Goal: Task Accomplishment & Management: Manage account settings

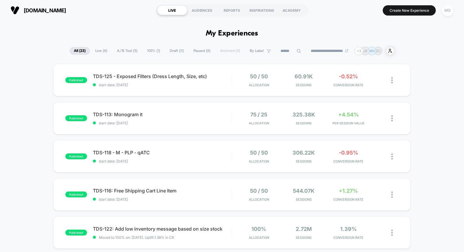
click at [446, 7] on div "MG" at bounding box center [447, 10] width 11 height 11
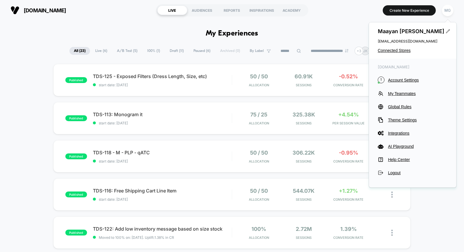
click at [407, 79] on span "Account Settings" at bounding box center [418, 80] width 60 height 5
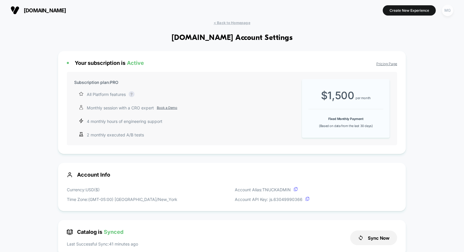
click at [449, 6] on div "MG" at bounding box center [447, 10] width 11 height 11
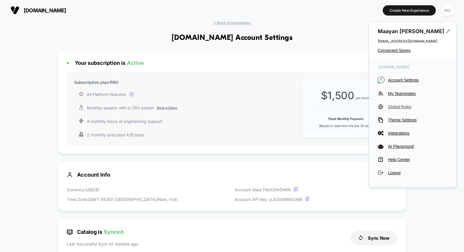
click at [399, 108] on span "Global Rules" at bounding box center [418, 106] width 60 height 5
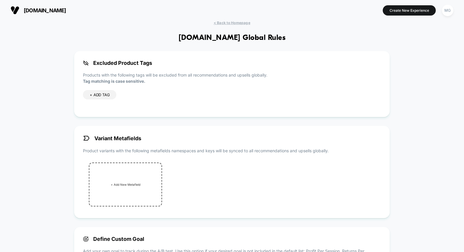
scroll to position [137, 0]
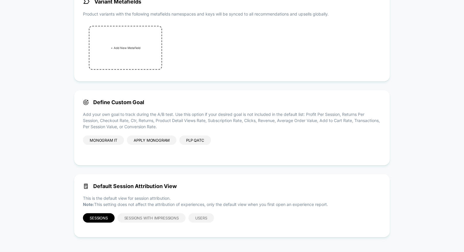
click at [107, 139] on div "Monogram it" at bounding box center [103, 139] width 41 height 9
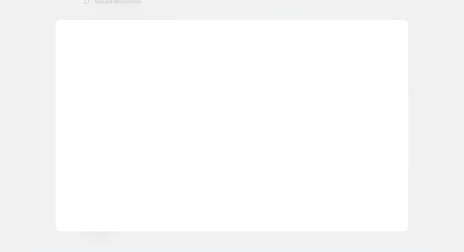
scroll to position [71, 0]
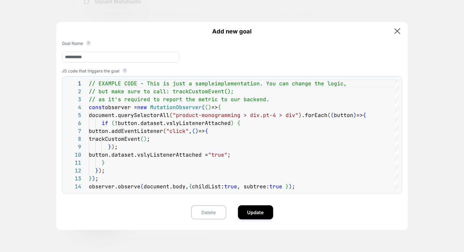
click at [18, 162] on div at bounding box center [232, 126] width 464 height 252
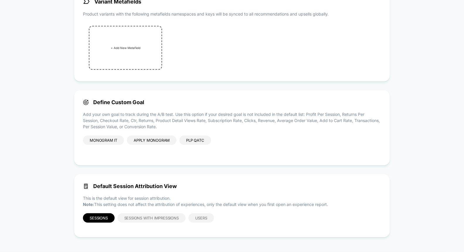
click at [148, 140] on div "Apply monogram" at bounding box center [152, 139] width 50 height 9
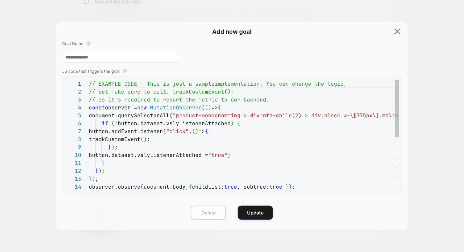
scroll to position [31, 0]
click at [196, 211] on button "Delete" at bounding box center [208, 212] width 35 height 14
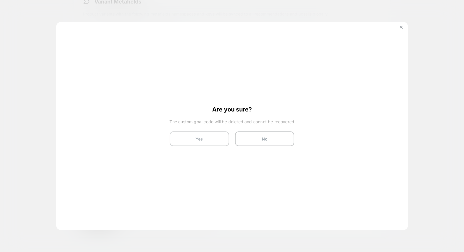
click at [185, 133] on button "Yes" at bounding box center [200, 138] width 60 height 15
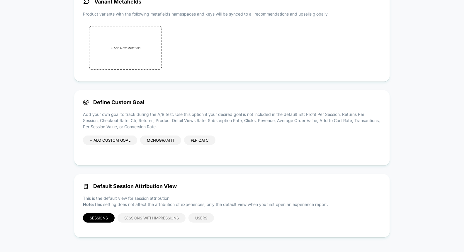
click at [197, 140] on div "PLP qATC" at bounding box center [199, 139] width 31 height 9
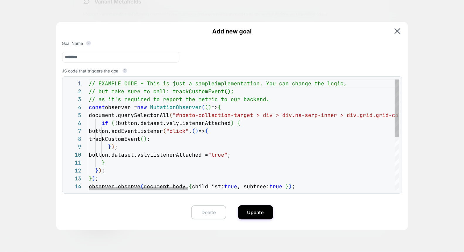
click at [211, 207] on button "Delete" at bounding box center [208, 212] width 35 height 14
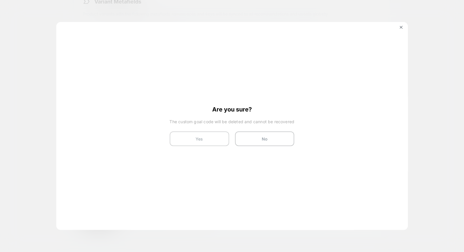
click at [206, 140] on button "Yes" at bounding box center [200, 138] width 60 height 15
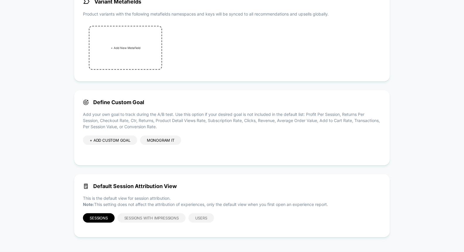
click at [160, 140] on div "Monogram it" at bounding box center [160, 139] width 41 height 9
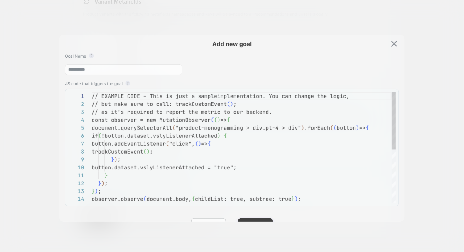
scroll to position [71, 0]
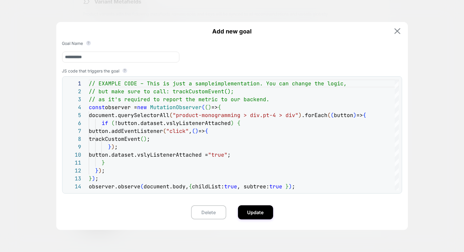
click at [398, 30] on img at bounding box center [398, 31] width 6 height 6
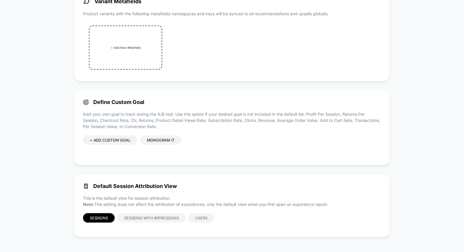
scroll to position [0, 0]
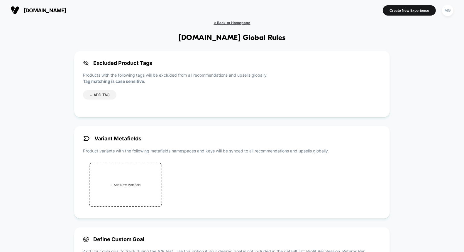
click at [222, 21] on span "< Back to Homepage" at bounding box center [232, 23] width 37 height 4
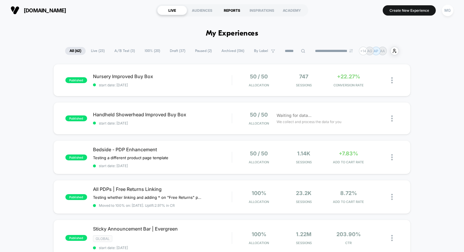
click at [227, 10] on div "REPORTS" at bounding box center [232, 10] width 30 height 9
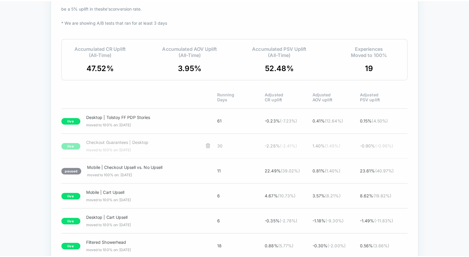
scroll to position [985, 0]
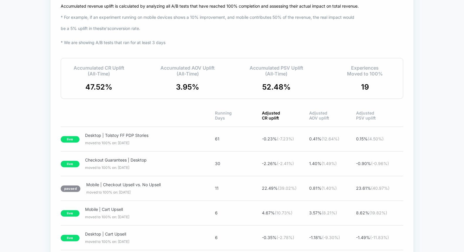
click at [269, 119] on span "Adjusted CR uplift" at bounding box center [285, 116] width 47 height 10
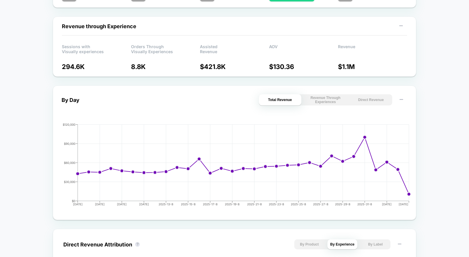
scroll to position [0, 0]
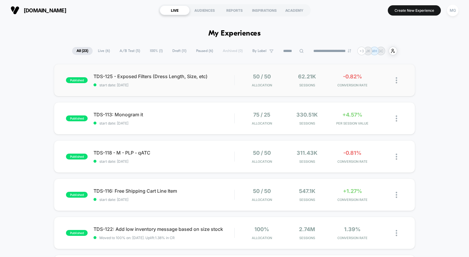
click at [199, 87] on div "published TDS-125 - Exposed Filters (Dress Length, Size, etc) start date: [DATE…" at bounding box center [234, 80] width 361 height 32
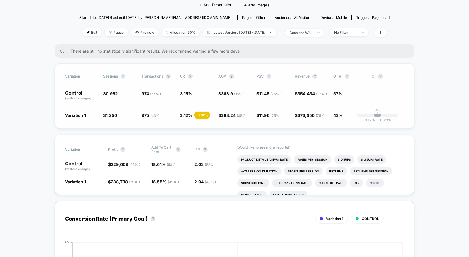
scroll to position [56, 0]
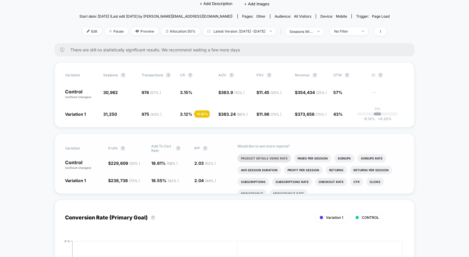
click at [263, 156] on li "Product Details Views Rate" at bounding box center [265, 158] width 54 height 8
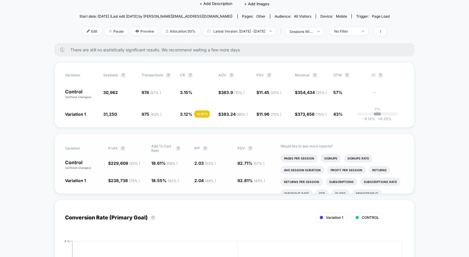
scroll to position [0, 0]
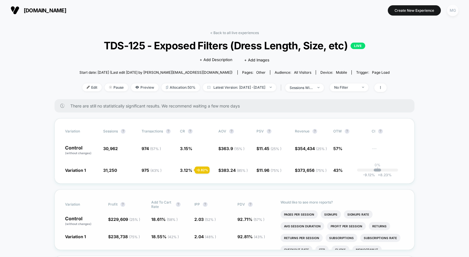
click at [456, 10] on div "MG" at bounding box center [452, 10] width 11 height 11
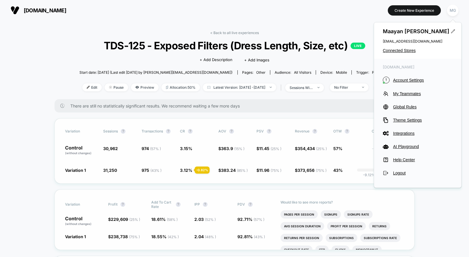
click at [324, 134] on div "Variation Sessions ? Transactions ? CR ? AOV ? PSV ? Revenue ? OTW ? CI ? Contr…" at bounding box center [235, 150] width 360 height 65
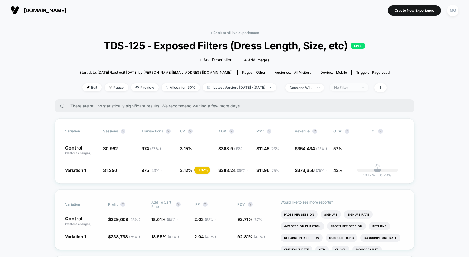
click at [369, 88] on span "No Filter" at bounding box center [349, 87] width 39 height 8
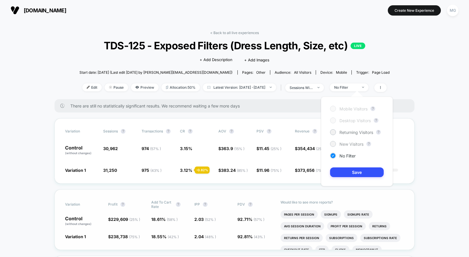
click at [349, 143] on span "New Visitors" at bounding box center [352, 143] width 24 height 5
click at [345, 175] on button "Save" at bounding box center [357, 172] width 54 height 10
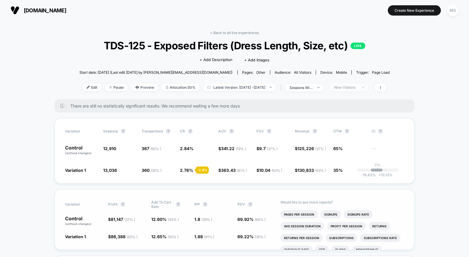
click at [368, 86] on span "New Visitors" at bounding box center [349, 87] width 39 height 8
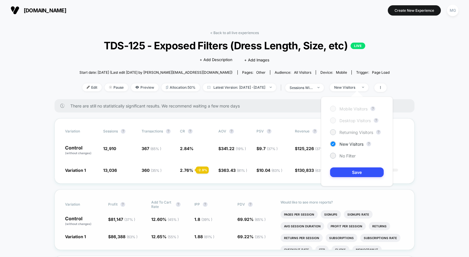
click at [359, 134] on span "Returning Visitors" at bounding box center [357, 132] width 34 height 5
click at [350, 174] on button "Save" at bounding box center [357, 172] width 54 height 10
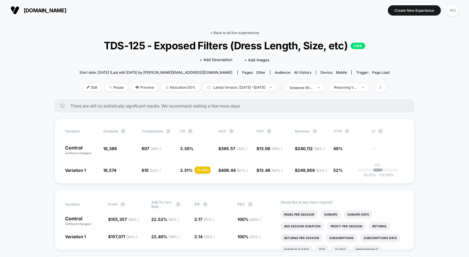
click at [228, 31] on link "< Back to all live experiences" at bounding box center [234, 33] width 49 height 4
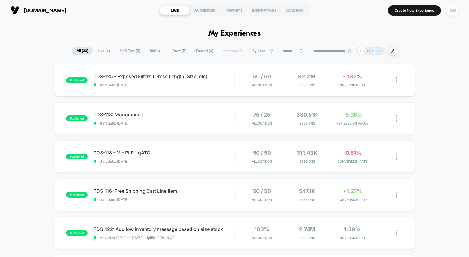
click at [459, 9] on button "MG" at bounding box center [452, 10] width 15 height 12
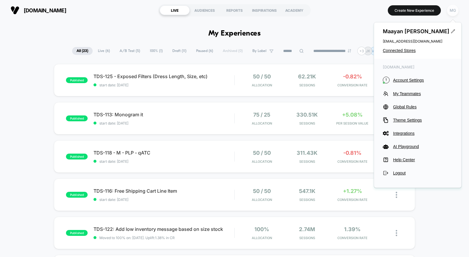
click at [454, 10] on div "MG" at bounding box center [452, 10] width 11 height 11
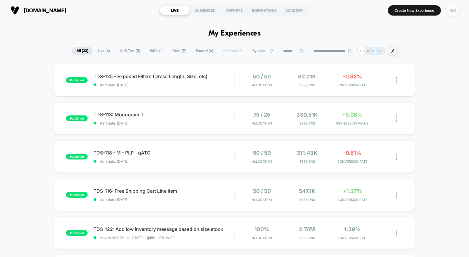
click at [454, 10] on div "MG" at bounding box center [452, 10] width 11 height 11
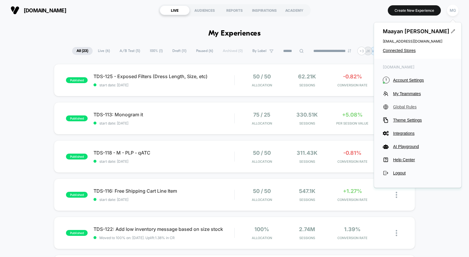
click at [411, 107] on span "Global Rules" at bounding box center [423, 106] width 60 height 5
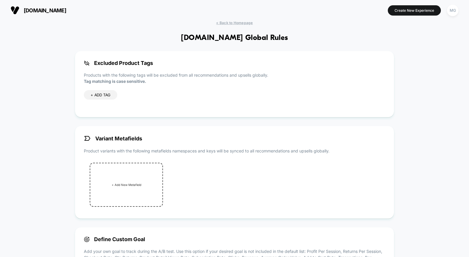
scroll to position [132, 0]
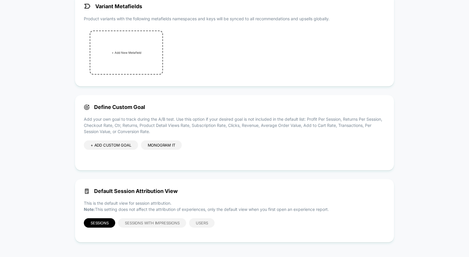
click at [170, 146] on div "Monogram it" at bounding box center [161, 144] width 41 height 9
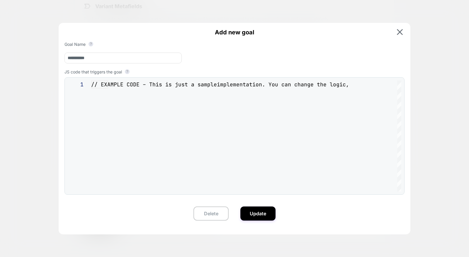
scroll to position [71, 0]
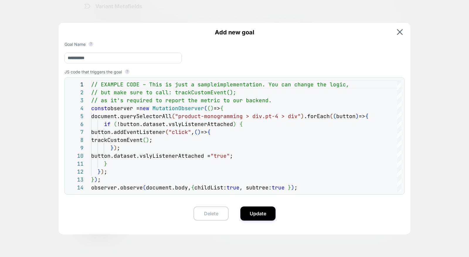
click at [214, 216] on button "Delete" at bounding box center [211, 213] width 35 height 14
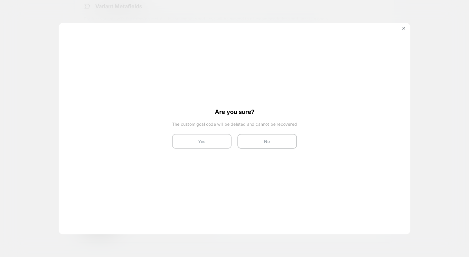
click at [218, 145] on button "Yes" at bounding box center [202, 141] width 60 height 15
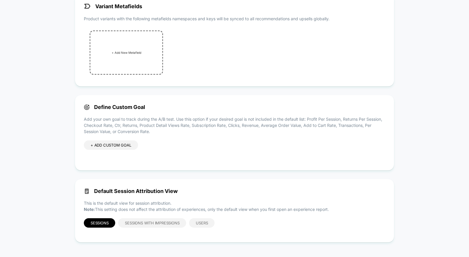
scroll to position [0, 0]
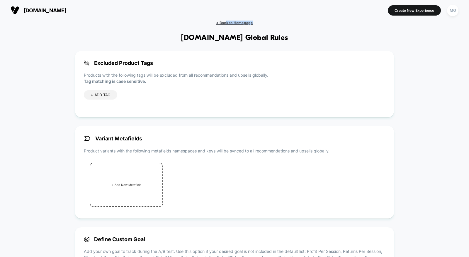
click at [226, 24] on div "< Back to Homepage [DOMAIN_NAME] Global Rules Excluded Product Tags Products wi…" at bounding box center [234, 202] width 469 height 362
click at [224, 23] on span "< Back to Homepage" at bounding box center [234, 23] width 37 height 4
